Goal: Navigation & Orientation: Find specific page/section

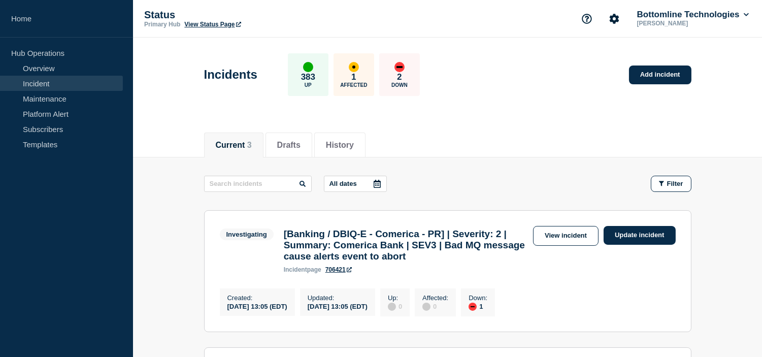
click at [54, 94] on link "Maintenance" at bounding box center [61, 98] width 123 height 15
